Goal: Information Seeking & Learning: Learn about a topic

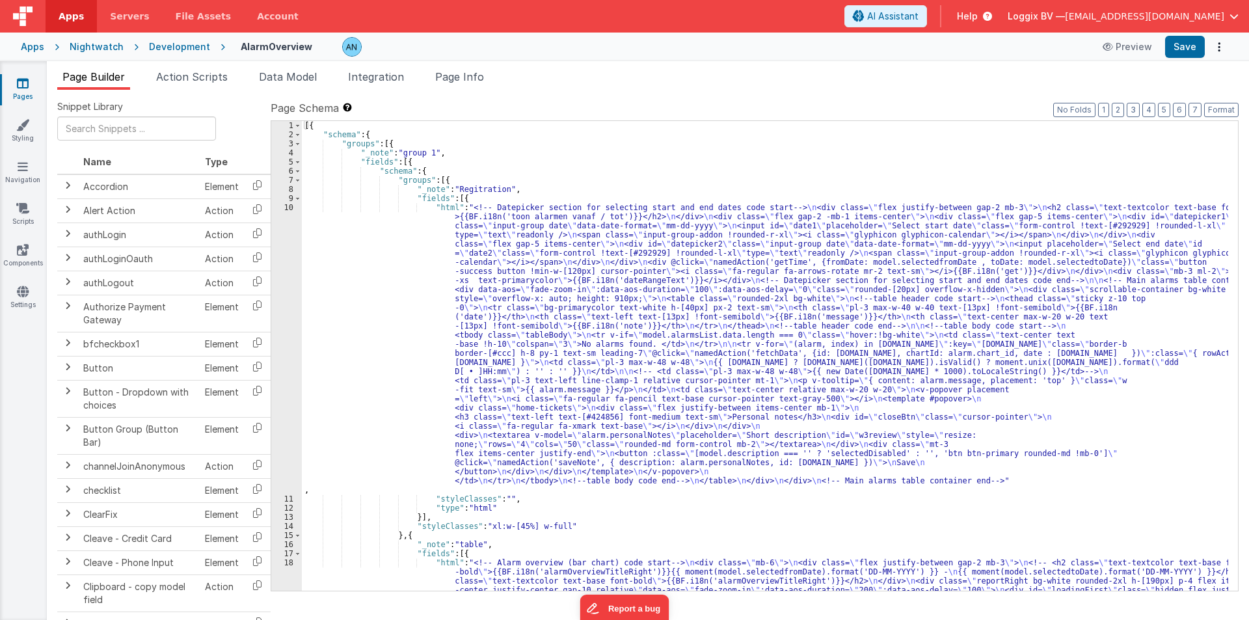
click at [977, 19] on span "Help" at bounding box center [967, 16] width 21 height 13
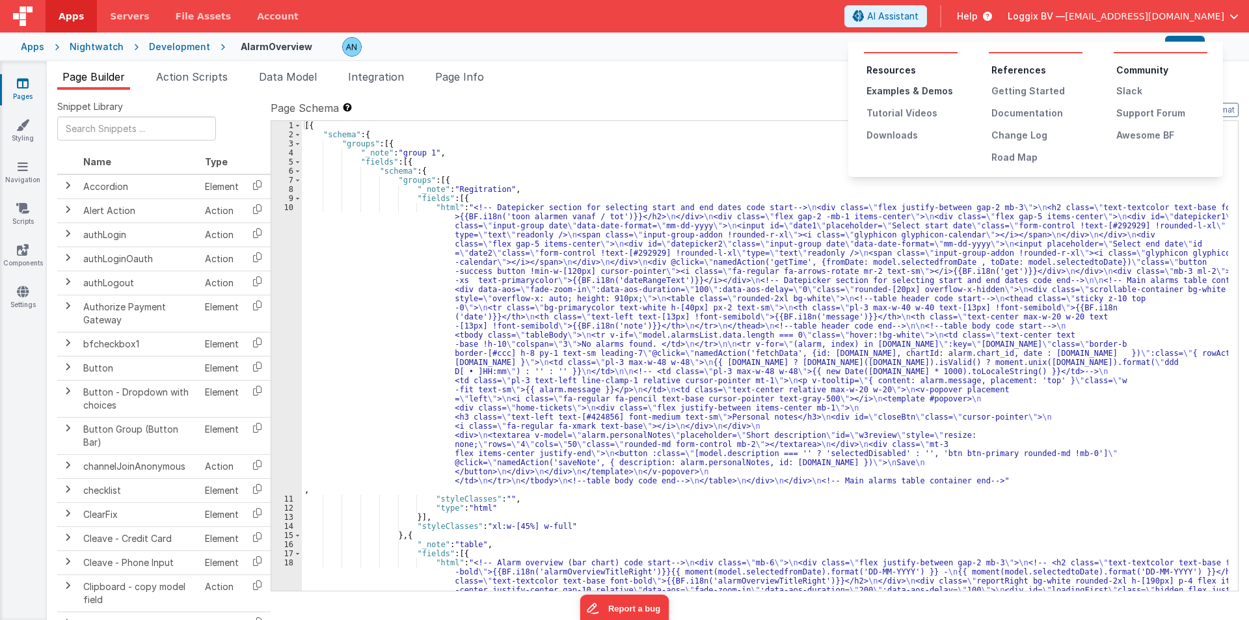
click at [886, 92] on div "Examples & Demos" at bounding box center [911, 91] width 91 height 13
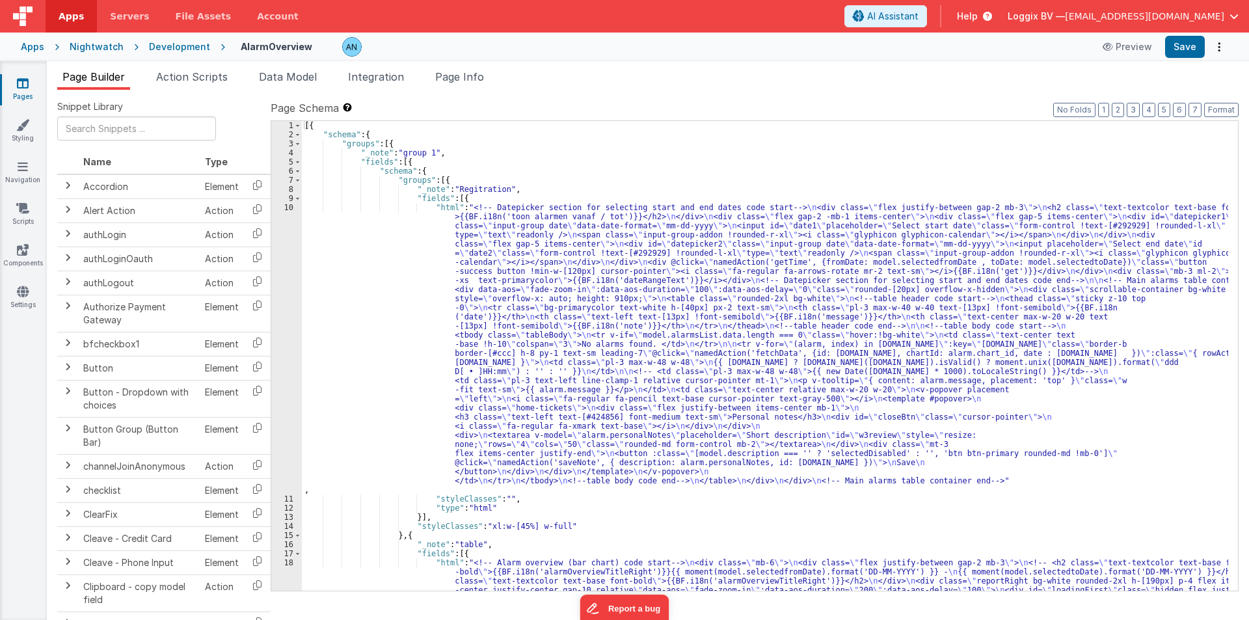
click at [992, 14] on div "Help" at bounding box center [974, 16] width 66 height 22
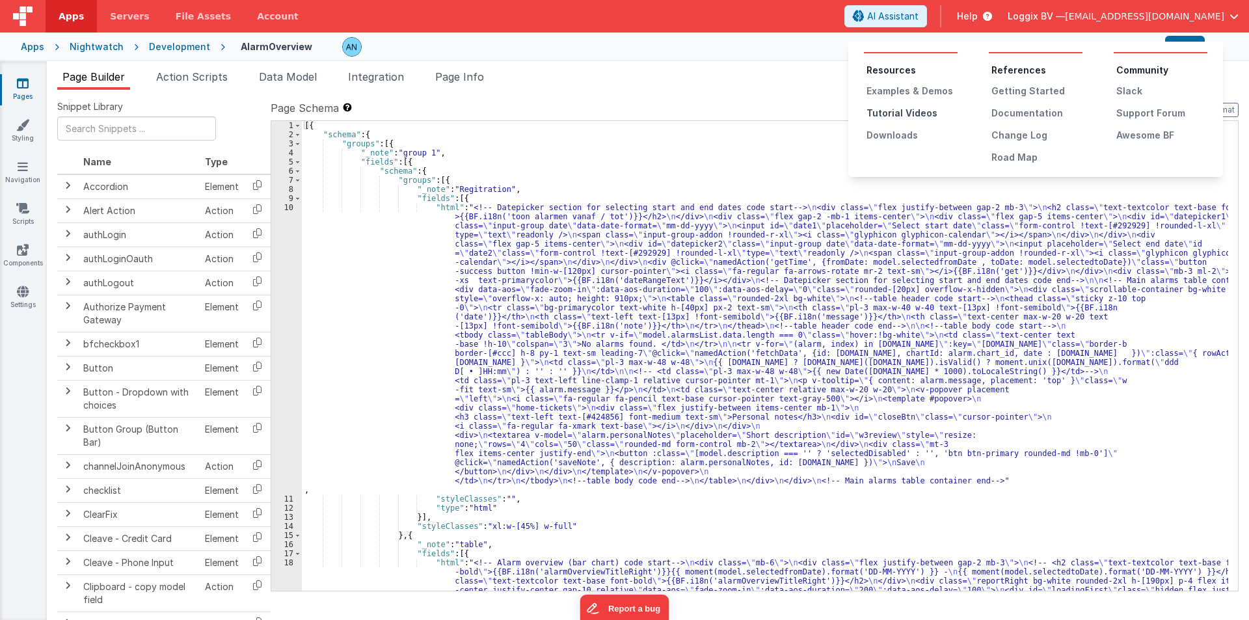
click at [914, 112] on div "Tutorial Videos" at bounding box center [911, 113] width 91 height 13
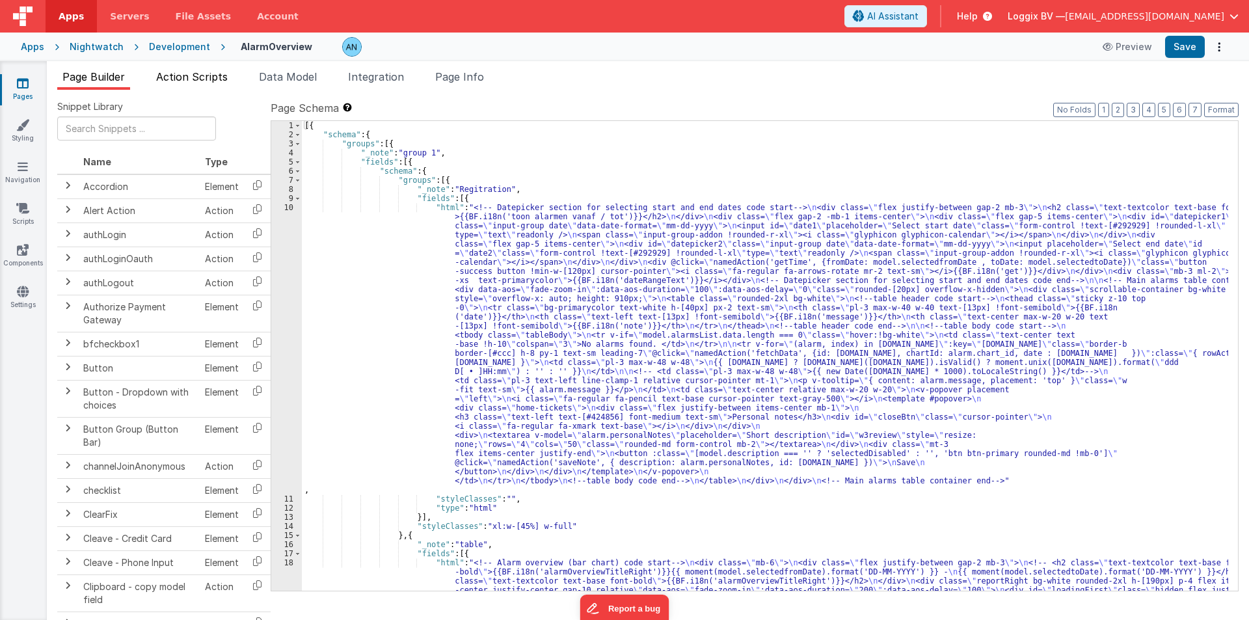
click at [189, 77] on span "Action Scripts" at bounding box center [192, 76] width 72 height 13
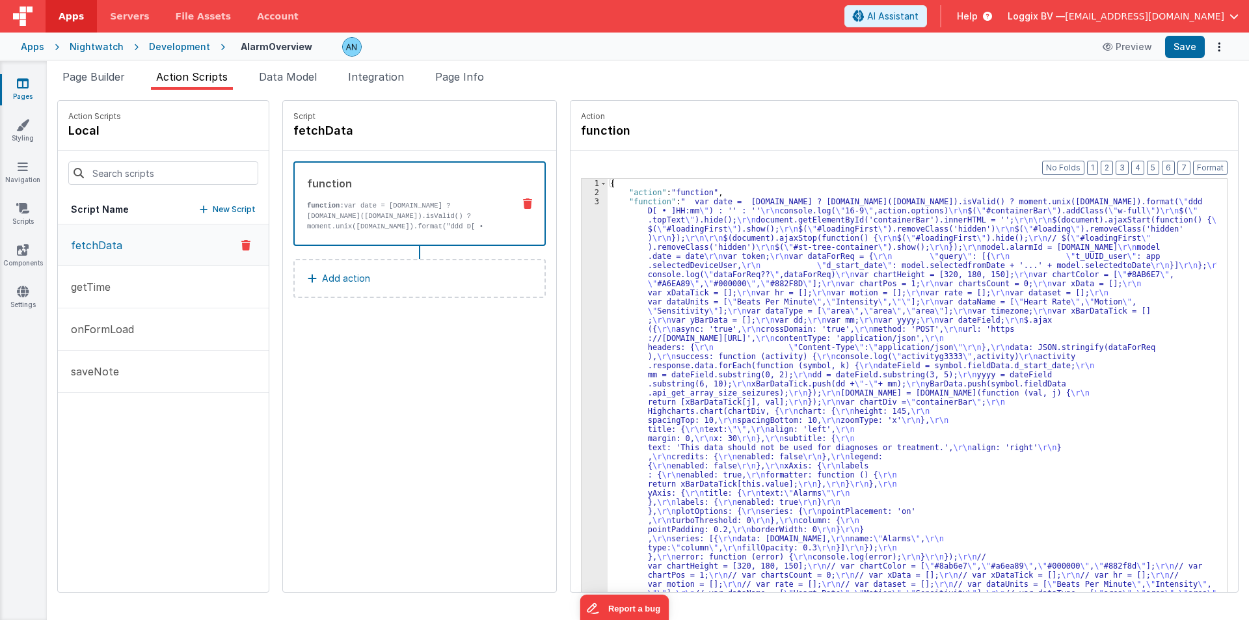
click at [581, 403] on div "3" at bounding box center [594, 538] width 26 height 683
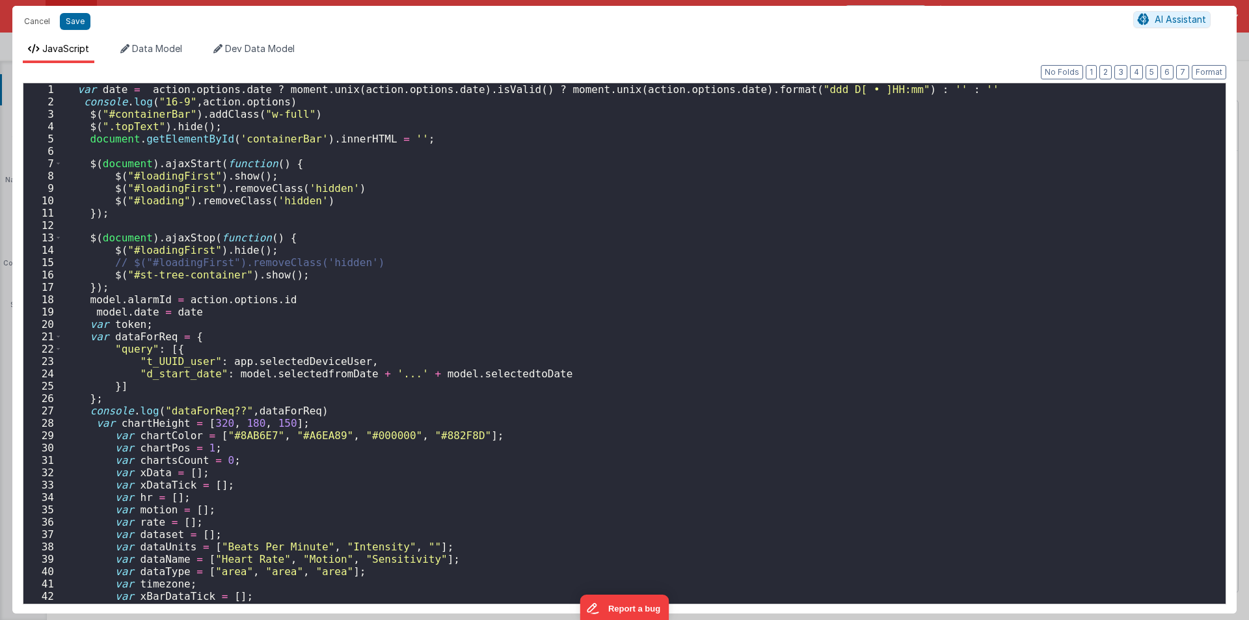
scroll to position [257, 0]
click at [34, 14] on button "Cancel" at bounding box center [37, 21] width 39 height 18
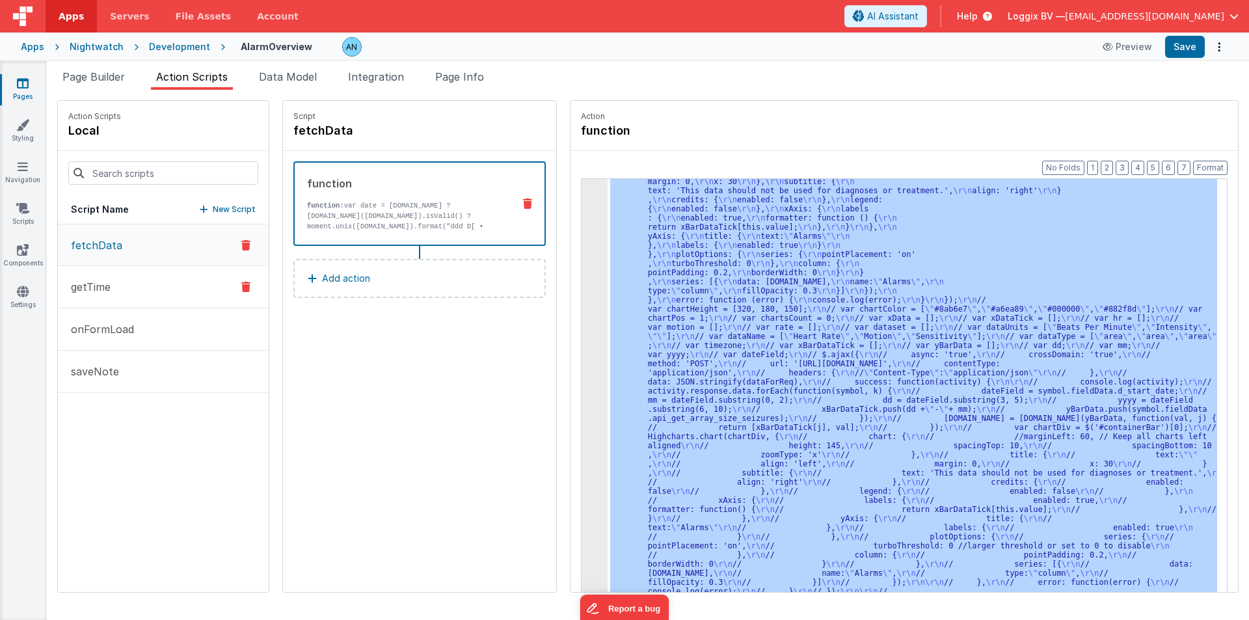
click at [91, 290] on p "getTime" at bounding box center [86, 287] width 47 height 16
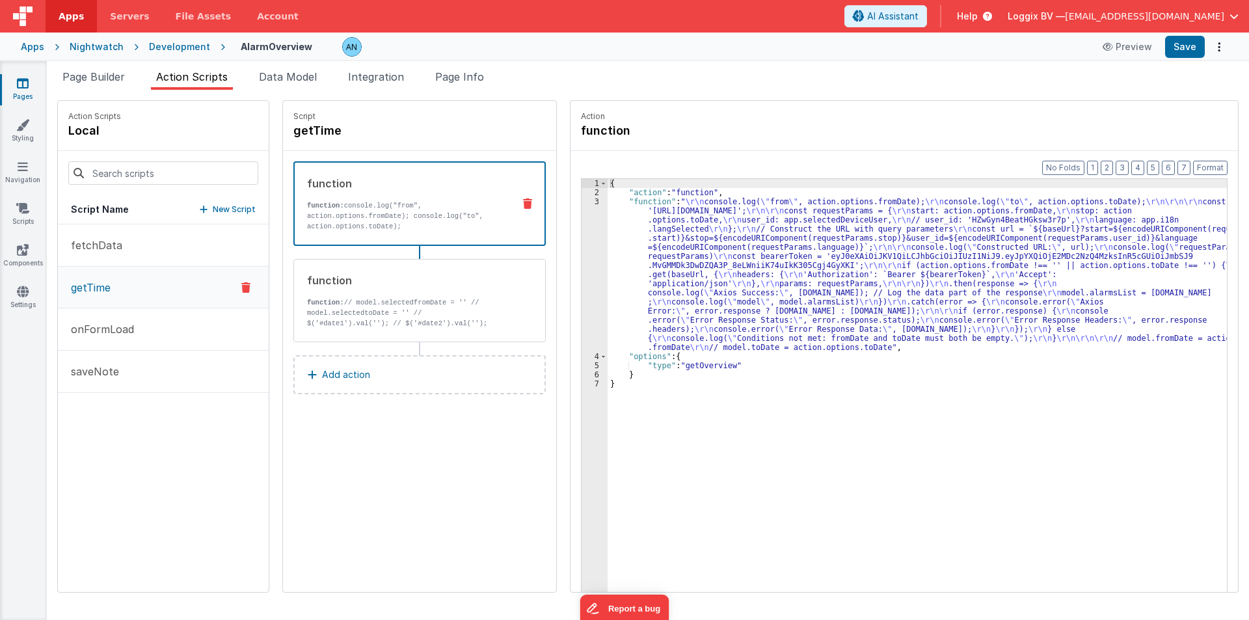
click at [581, 250] on div "3" at bounding box center [594, 274] width 26 height 155
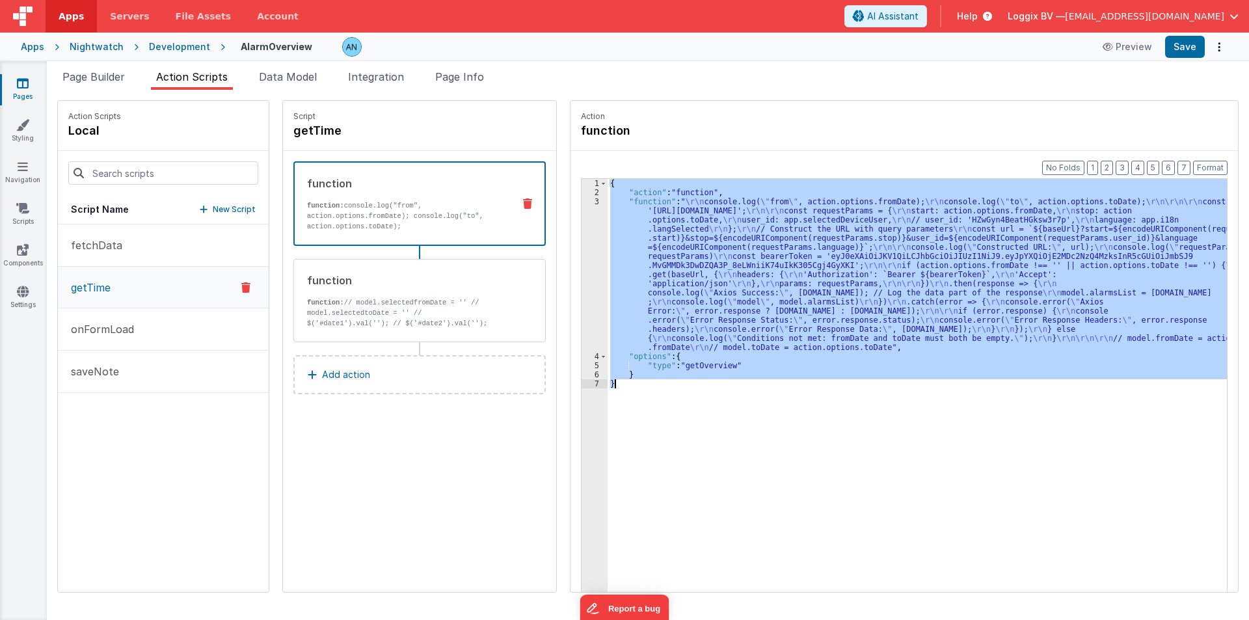
click at [581, 250] on div "3" at bounding box center [594, 274] width 26 height 155
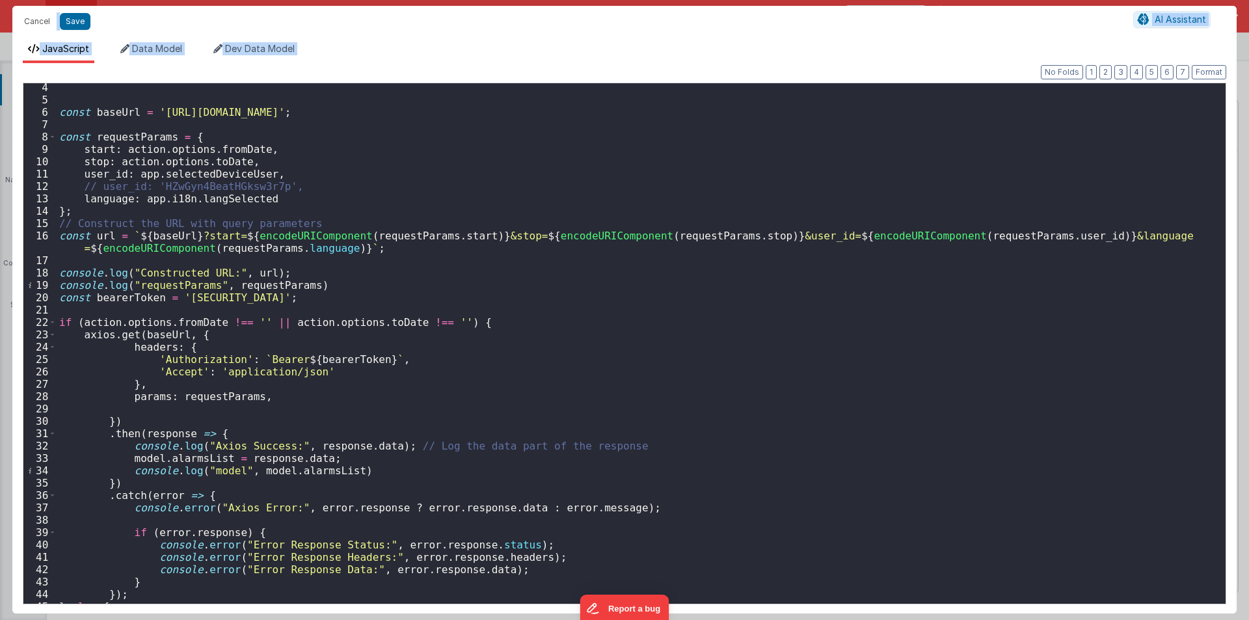
scroll to position [78, 0]
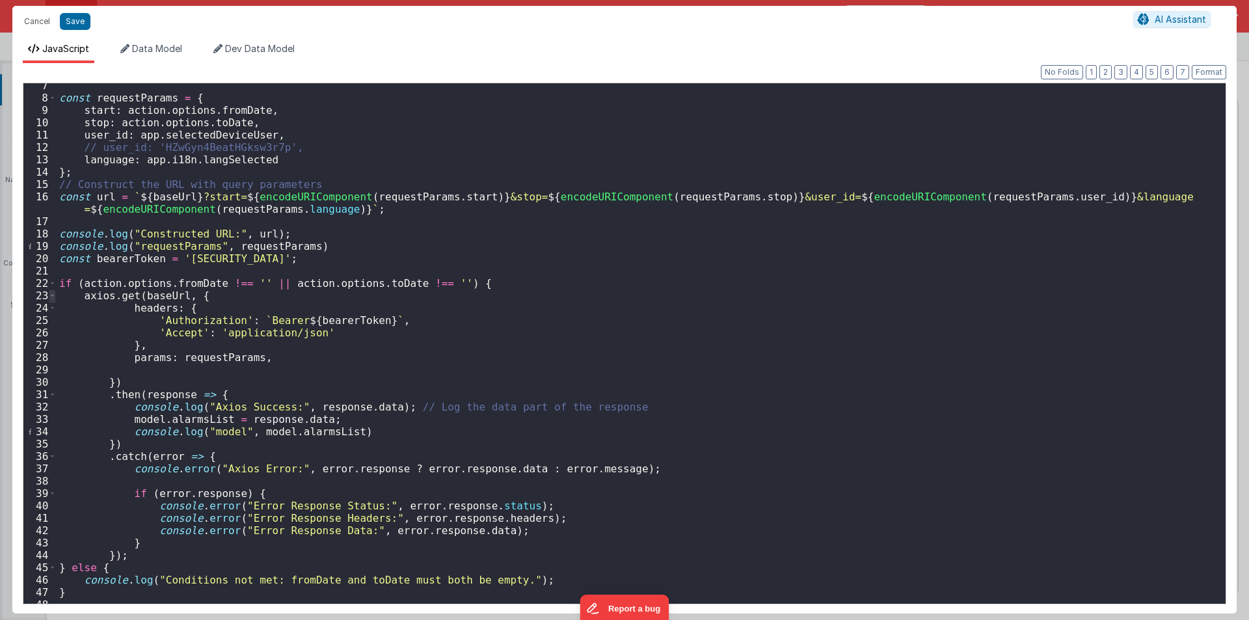
click at [51, 295] on span at bounding box center [52, 295] width 7 height 12
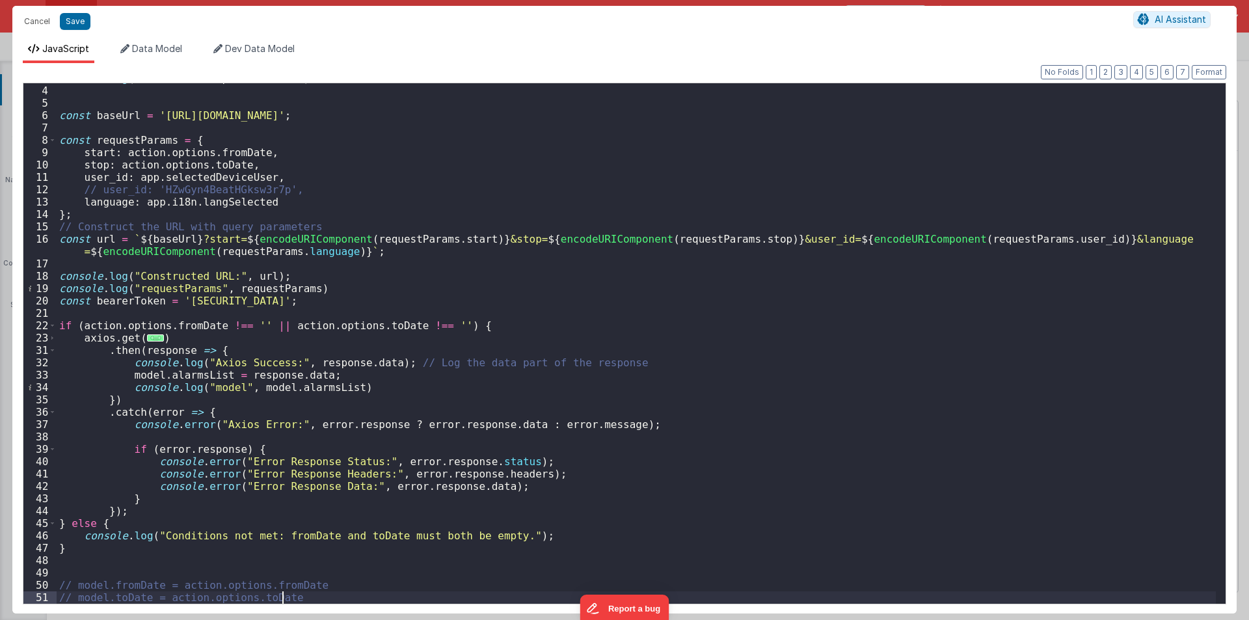
scroll to position [36, 0]
drag, startPoint x: 76, startPoint y: 337, endPoint x: 236, endPoint y: 337, distance: 160.0
click at [236, 337] on div "console . log ( "to" , action . options . toDate ) ; const baseUrl = 'https://e…" at bounding box center [636, 344] width 1159 height 545
click at [33, 23] on button "Cancel" at bounding box center [37, 21] width 39 height 18
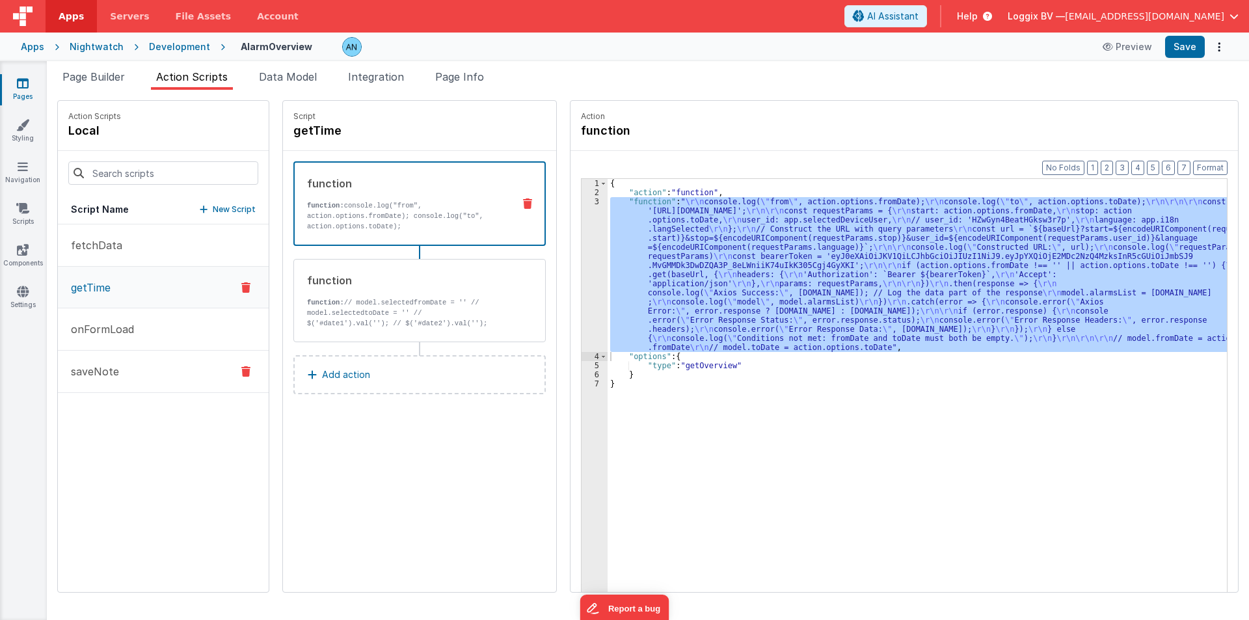
click at [111, 365] on p "saveNote" at bounding box center [91, 372] width 56 height 16
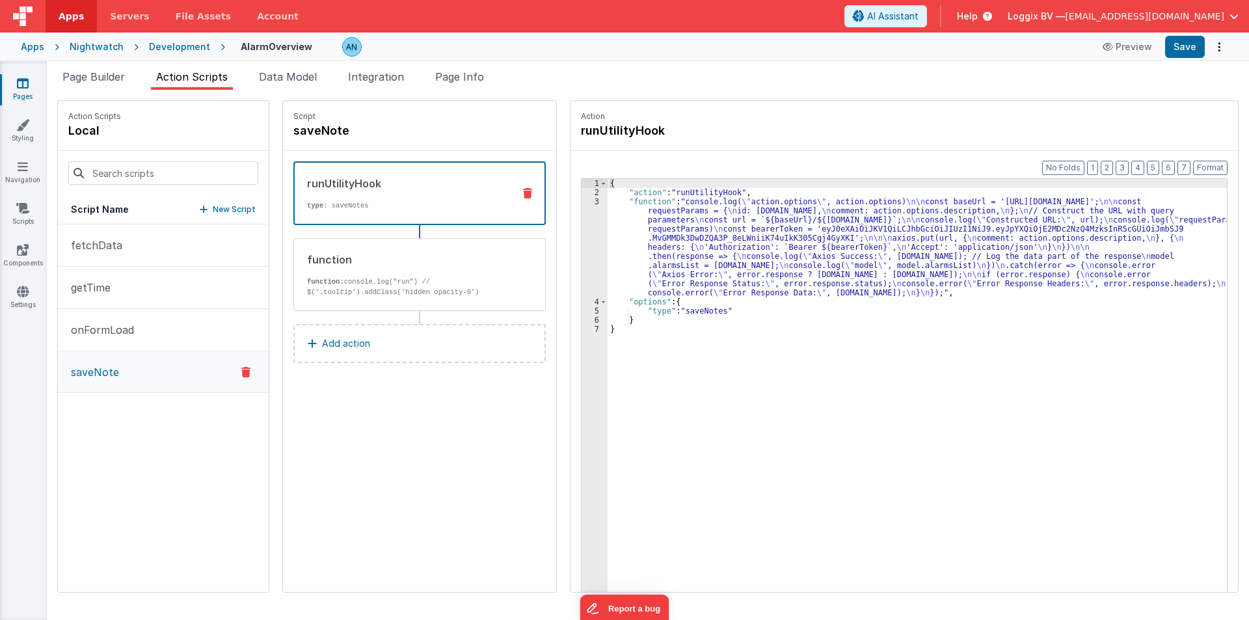
click at [642, 263] on div "{ "action" : "runUtilityHook" , "function" : "console.log( \" action.options \"…" at bounding box center [922, 414] width 631 height 471
click at [581, 246] on div "3" at bounding box center [594, 247] width 26 height 100
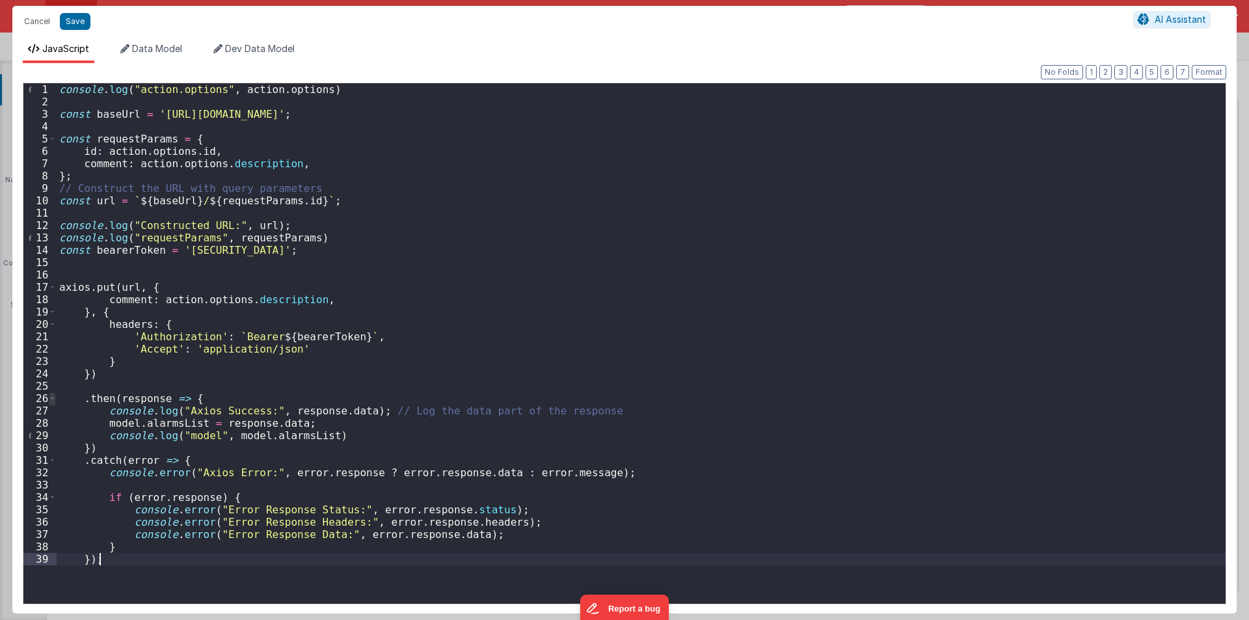
click at [49, 400] on span at bounding box center [52, 398] width 7 height 12
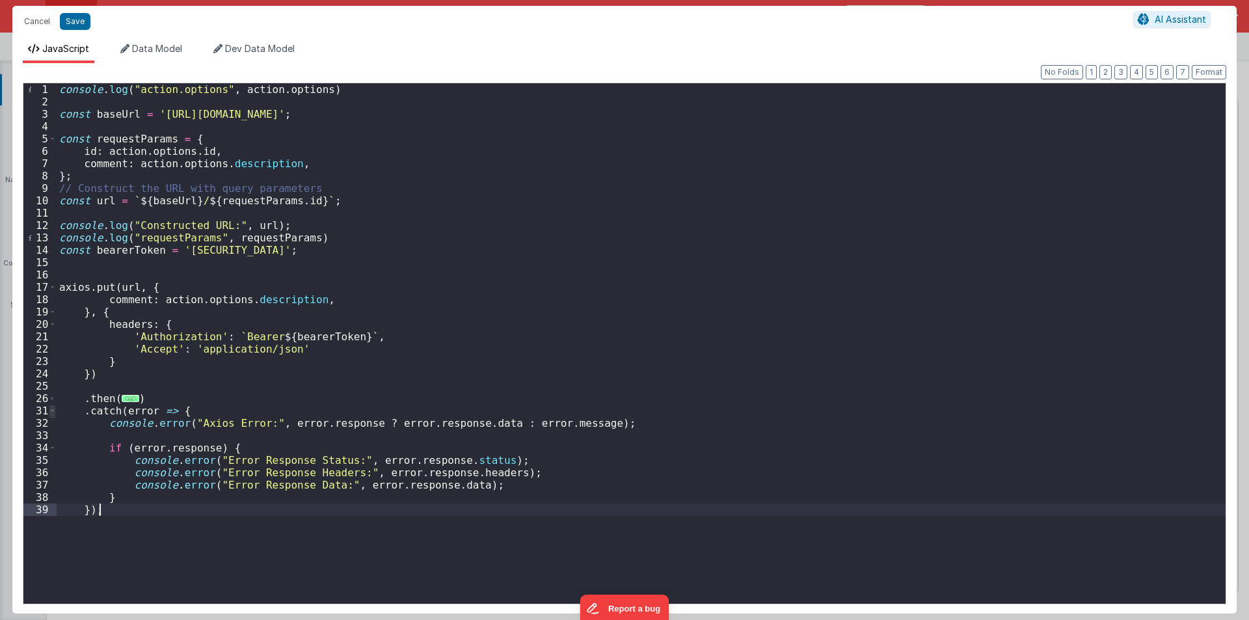
click at [50, 414] on span at bounding box center [52, 410] width 7 height 12
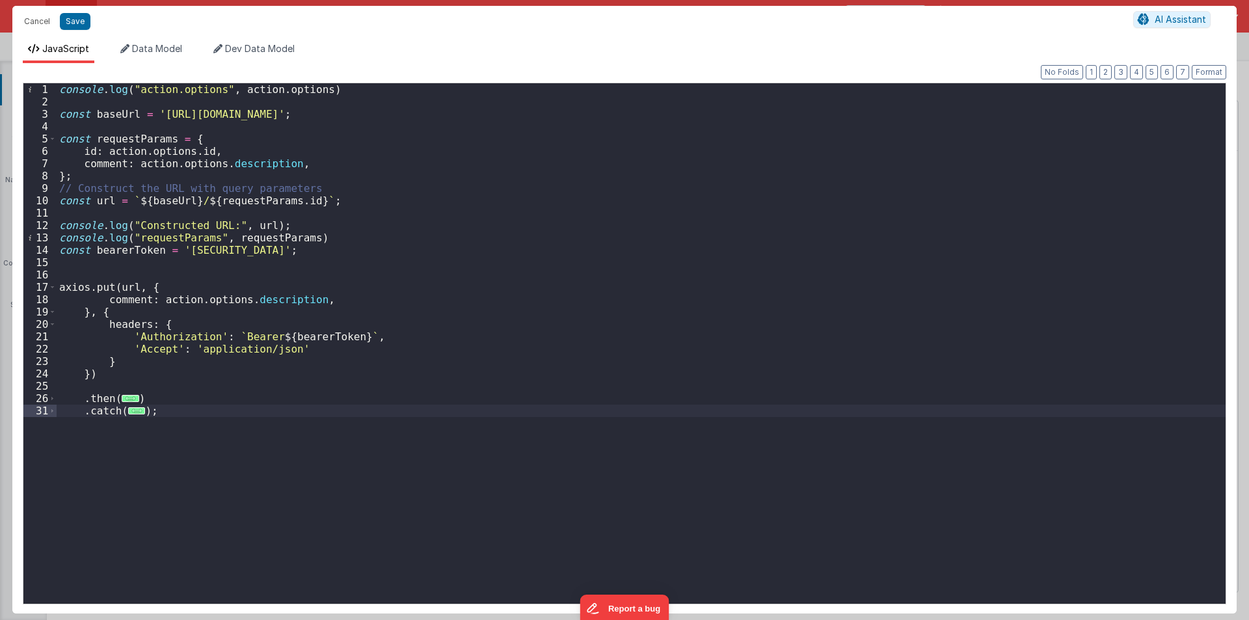
click at [229, 416] on div "console . log ( "action.options" , action . options ) const baseUrl = 'https://…" at bounding box center [641, 355] width 1169 height 545
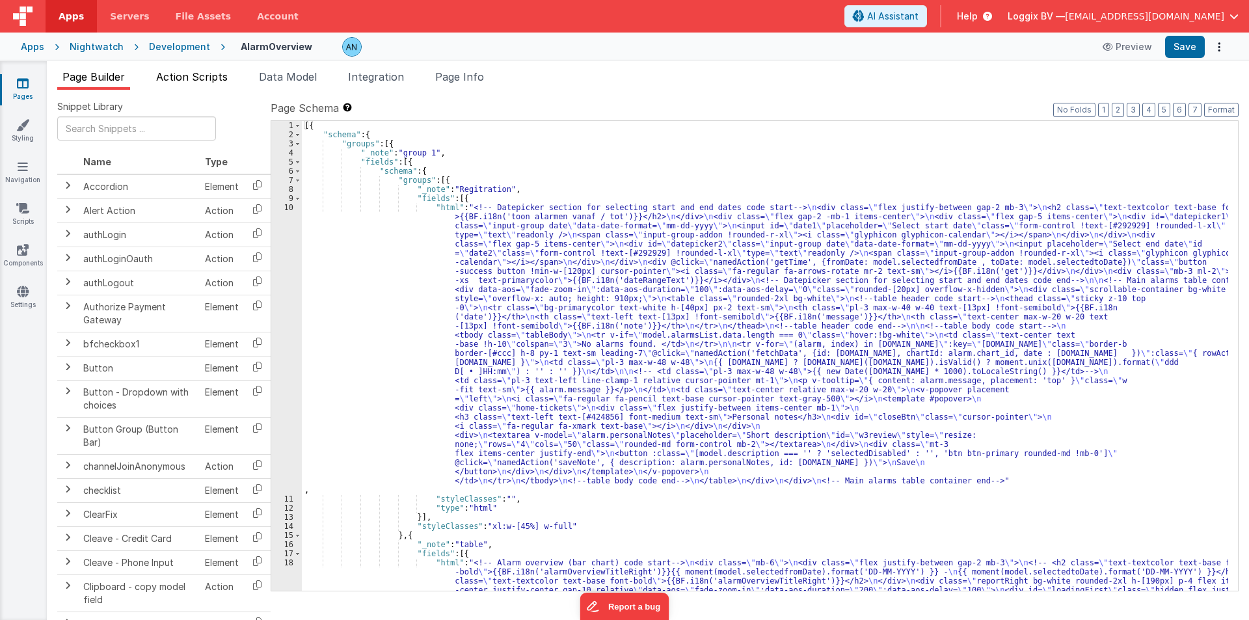
click at [189, 76] on span "Action Scripts" at bounding box center [192, 76] width 72 height 13
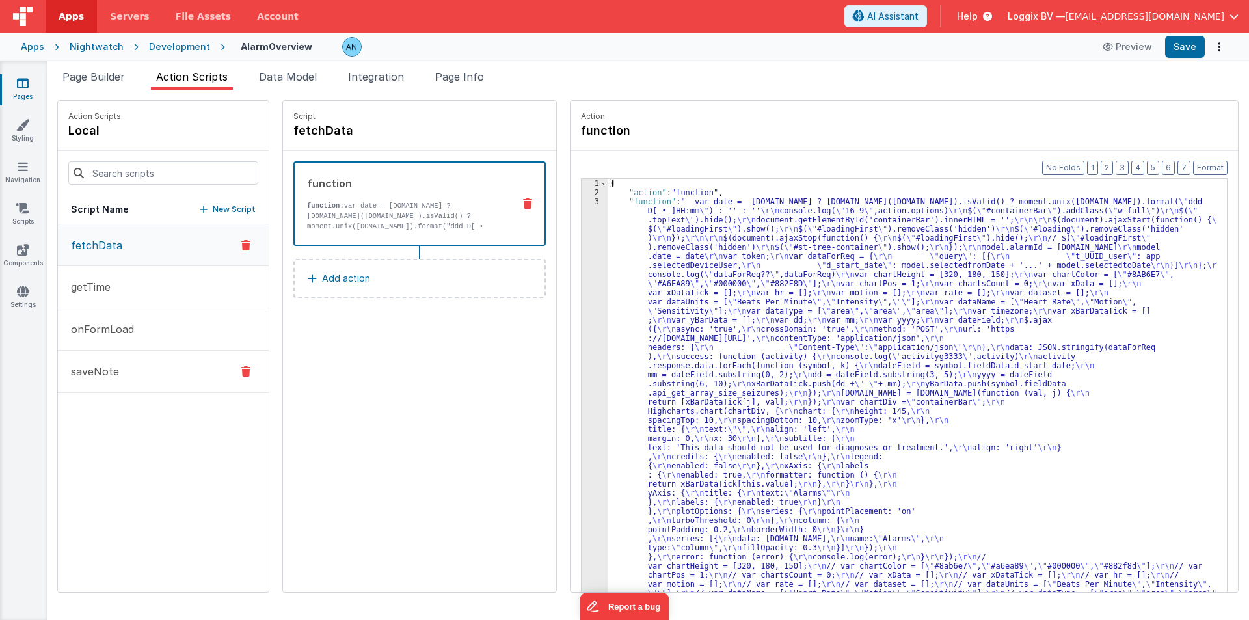
click at [133, 384] on button "saveNote" at bounding box center [163, 372] width 211 height 42
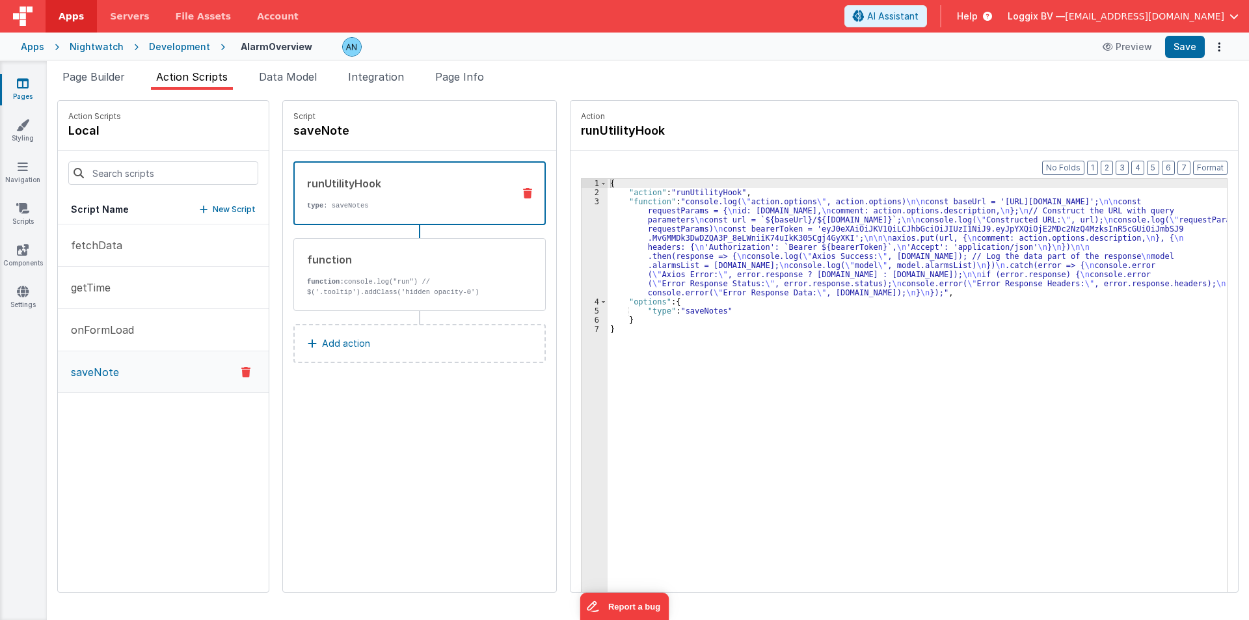
click at [581, 254] on div "3" at bounding box center [594, 247] width 26 height 100
click at [581, 253] on div "3" at bounding box center [594, 247] width 26 height 100
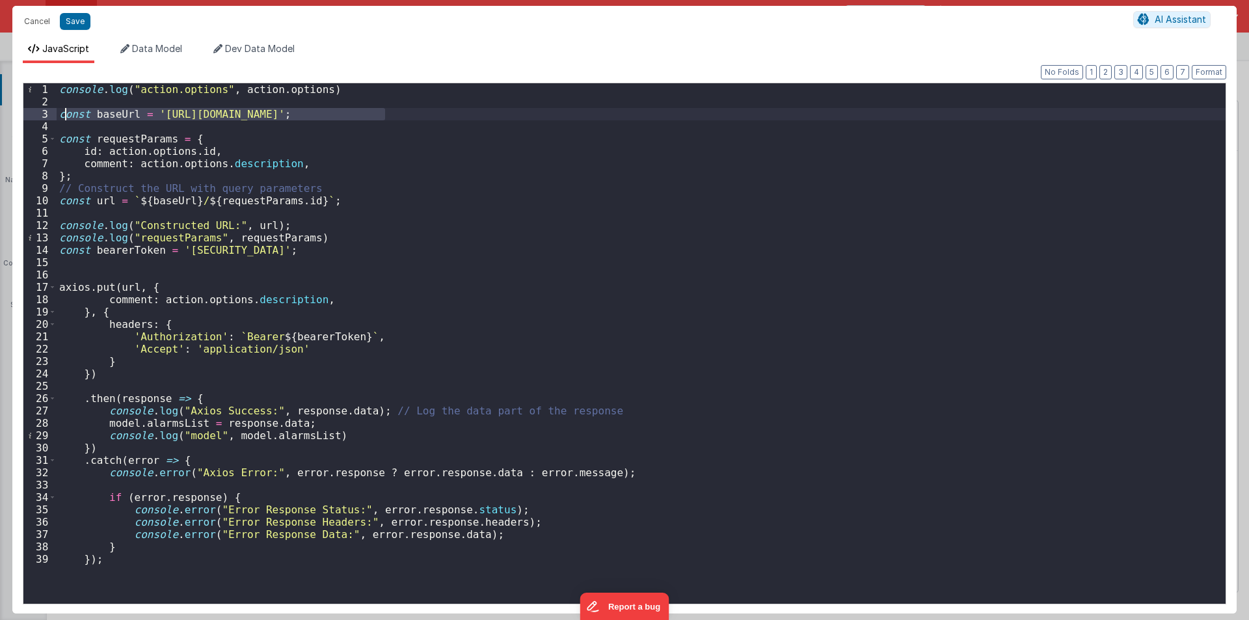
drag, startPoint x: 419, startPoint y: 115, endPoint x: 67, endPoint y: 112, distance: 351.8
click at [67, 112] on div "console . log ( "action.options" , action . options ) const baseUrl = 'https://…" at bounding box center [641, 355] width 1169 height 545
click at [246, 126] on div "console . log ( "action.options" , action . options ) const baseUrl = 'https://…" at bounding box center [641, 355] width 1169 height 545
drag, startPoint x: 377, startPoint y: 112, endPoint x: 179, endPoint y: 114, distance: 197.7
click at [179, 114] on div "console . log ( "action.options" , action . options ) const baseUrl = 'https://…" at bounding box center [641, 355] width 1169 height 545
